Goal: Transaction & Acquisition: Purchase product/service

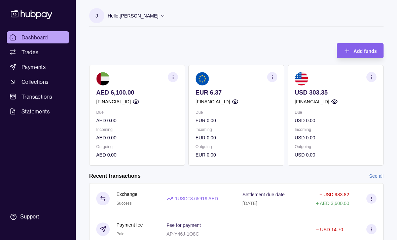
click at [139, 132] on p "Incoming" at bounding box center [137, 129] width 82 height 7
click at [172, 80] on section "button" at bounding box center [173, 77] width 10 height 10
click at [47, 88] on link "Collections" at bounding box center [38, 82] width 62 height 12
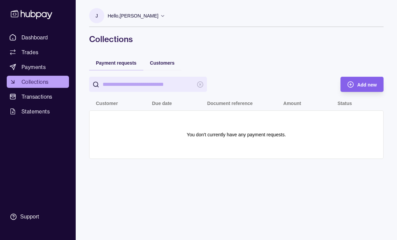
click at [31, 68] on span "Payments" at bounding box center [34, 67] width 24 height 8
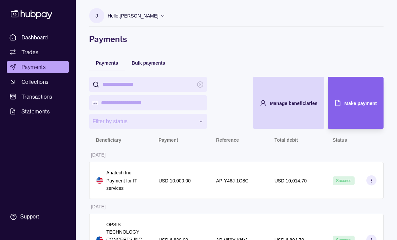
click at [359, 101] on span "Make payment" at bounding box center [361, 103] width 32 height 5
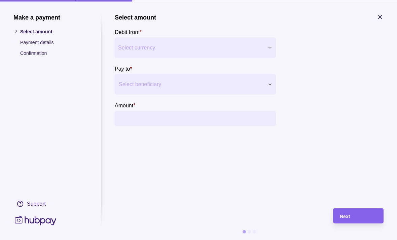
click at [231, 73] on section "Pay to * Select beneficiary" at bounding box center [195, 79] width 161 height 30
click at [245, 70] on section "Pay to * Select beneficiary" at bounding box center [195, 79] width 161 height 30
click at [184, 70] on section "Pay to * Select beneficiary" at bounding box center [195, 79] width 161 height 30
click at [268, 70] on section "Pay to * Select beneficiary" at bounding box center [195, 79] width 161 height 30
click at [272, 70] on section "Pay to * Select beneficiary" at bounding box center [195, 79] width 161 height 30
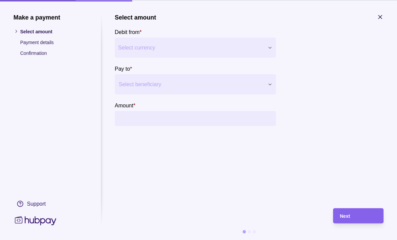
click at [385, 42] on section "Make a payment Select amount Payment details Confirmation Support Select amount…" at bounding box center [198, 120] width 397 height 240
click at [378, 37] on div at bounding box center [333, 81] width 101 height 89
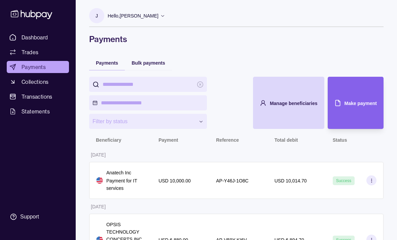
click at [349, 98] on div "Make payment" at bounding box center [350, 103] width 53 height 52
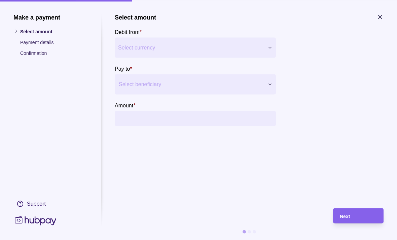
click at [266, 48] on button "Select currency" at bounding box center [195, 47] width 161 height 20
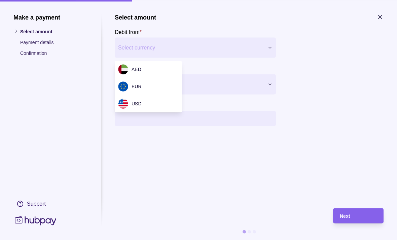
click at [153, 68] on div "AED" at bounding box center [148, 69] width 67 height 17
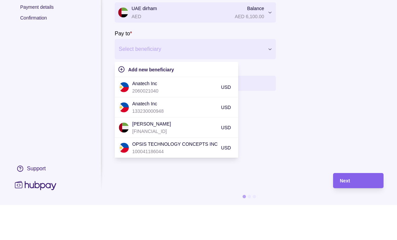
click at [154, 102] on span "Add new beneficiary" at bounding box center [151, 104] width 46 height 5
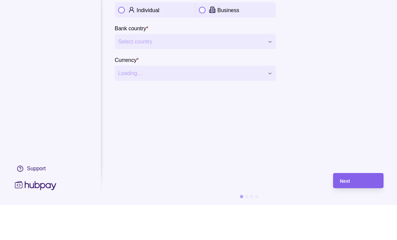
scroll to position [35, 0]
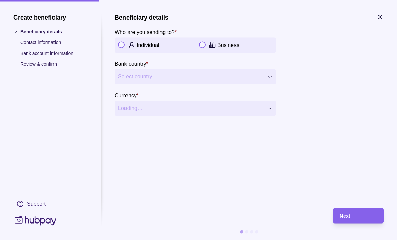
click at [121, 43] on button "button" at bounding box center [121, 45] width 7 height 7
click at [218, 73] on span "Select country" at bounding box center [191, 77] width 146 height 8
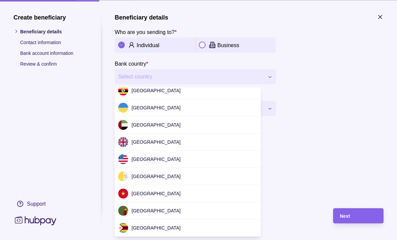
scroll to position [2117, 0]
click at [171, 127] on span "United Arab Emirates" at bounding box center [156, 124] width 49 height 5
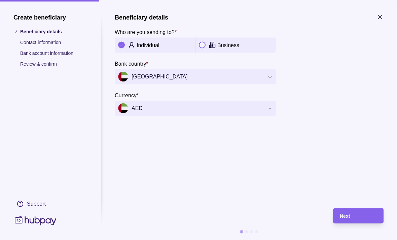
click at [347, 215] on span "Next" at bounding box center [345, 215] width 10 height 5
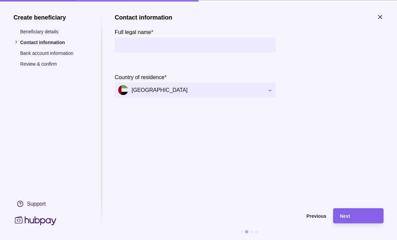
click at [160, 38] on input "Full legal name *" at bounding box center [195, 44] width 155 height 15
type input "**********"
click at [374, 60] on div at bounding box center [333, 70] width 101 height 67
click at [354, 213] on div "Next" at bounding box center [358, 216] width 37 height 8
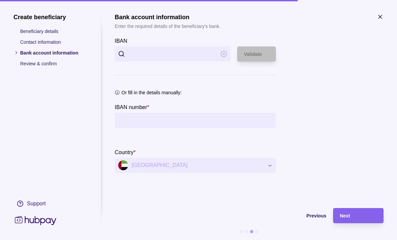
scroll to position [35, 0]
click at [151, 57] on input "IBAN" at bounding box center [172, 53] width 89 height 15
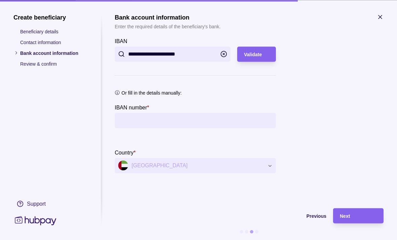
type input "**********"
click at [251, 55] on span "Validate" at bounding box center [253, 54] width 18 height 5
type input "**********"
click at [348, 215] on span "Next" at bounding box center [345, 215] width 10 height 5
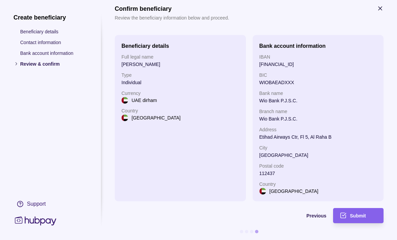
scroll to position [8, 0]
click at [360, 216] on span "Submit" at bounding box center [358, 215] width 16 height 5
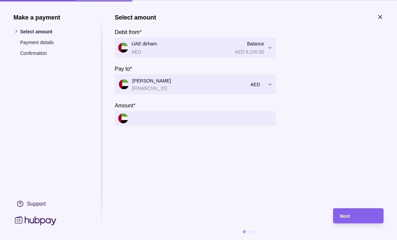
click at [353, 214] on div "Next" at bounding box center [358, 216] width 37 height 8
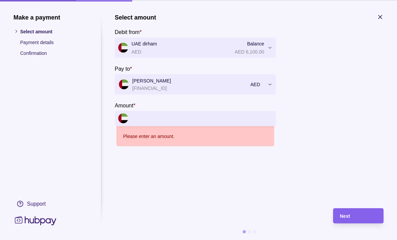
click at [169, 115] on input "Amount *" at bounding box center [202, 118] width 141 height 15
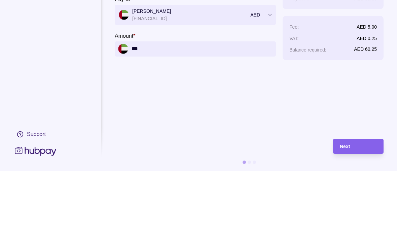
type input "*****"
click at [378, 79] on section "**********" at bounding box center [249, 107] width 269 height 188
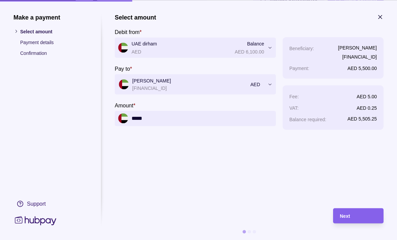
click at [356, 215] on div "Next" at bounding box center [358, 216] width 37 height 8
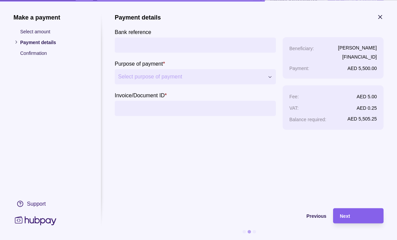
click at [163, 45] on input "Bank reference" at bounding box center [195, 44] width 155 height 15
click at [233, 76] on span "Select purpose of payment" at bounding box center [191, 77] width 146 height 8
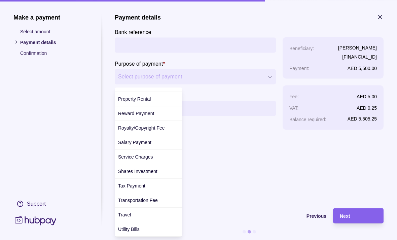
scroll to position [256, 0]
click at [149, 215] on div "Travel" at bounding box center [149, 215] width 68 height 14
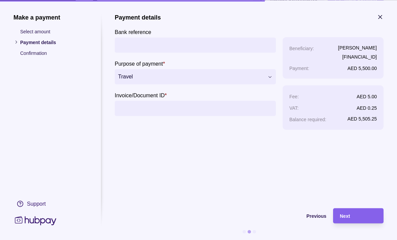
click at [159, 46] on input "Bank reference" at bounding box center [195, 44] width 155 height 15
type input "*"
type input "******"
click at [387, 79] on section "**********" at bounding box center [198, 120] width 397 height 240
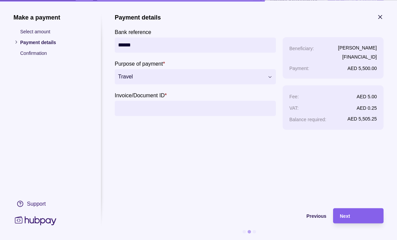
click at [197, 115] on input "Invoice/Document ID *" at bounding box center [195, 108] width 155 height 15
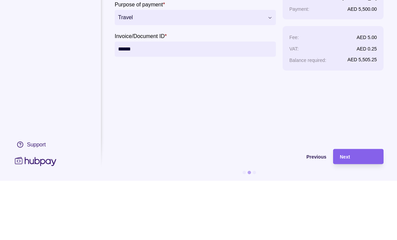
type input "******"
click at [361, 83] on section "**********" at bounding box center [249, 107] width 269 height 188
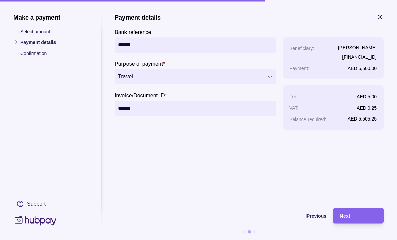
click at [357, 215] on div "Next" at bounding box center [358, 216] width 37 height 8
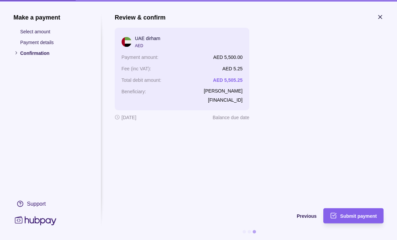
click at [362, 213] on span "Submit payment" at bounding box center [358, 215] width 37 height 5
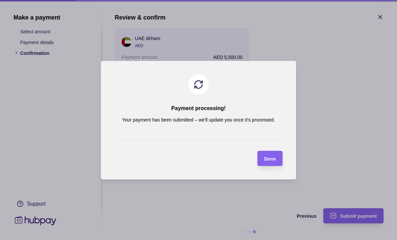
click at [274, 159] on span "Done" at bounding box center [270, 158] width 12 height 5
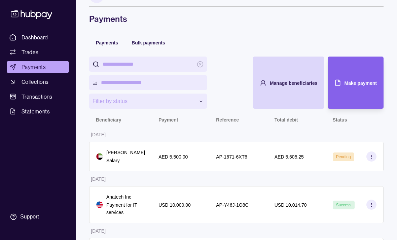
scroll to position [0, 0]
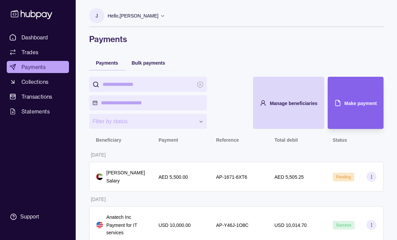
click at [35, 35] on span "Dashboard" at bounding box center [35, 37] width 27 height 8
